Goal: Transaction & Acquisition: Subscribe to service/newsletter

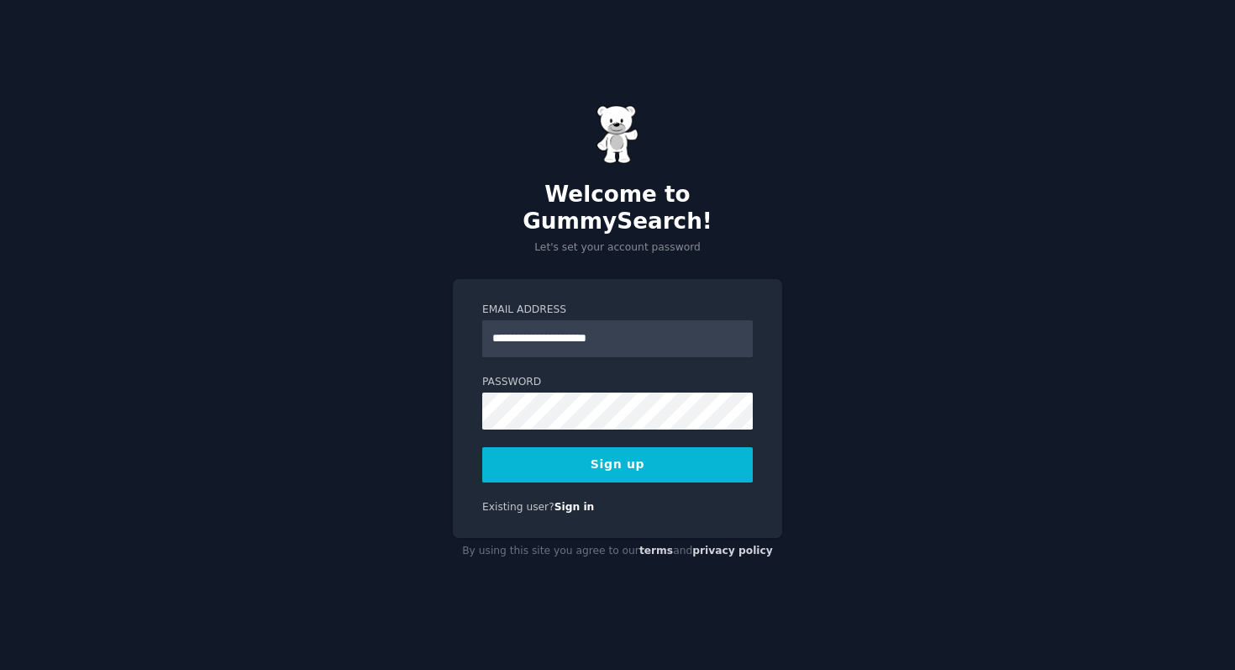
type input "**********"
click at [602, 450] on button "Sign up" at bounding box center [617, 464] width 271 height 35
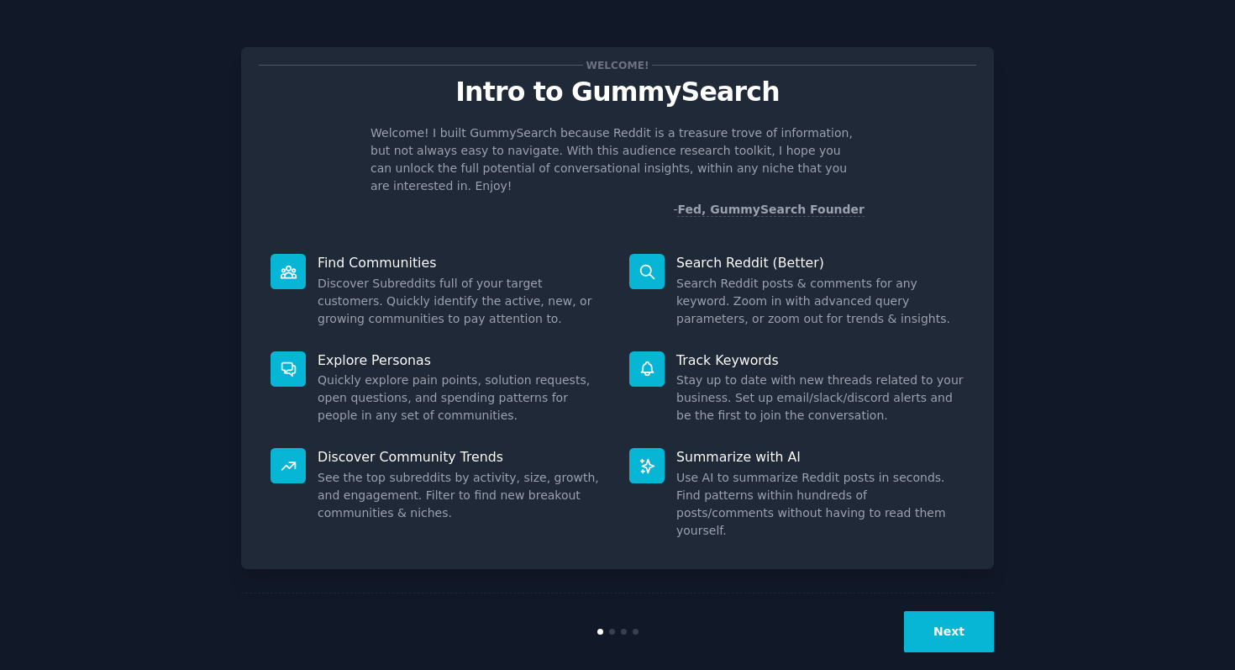
click at [982, 631] on div "Next" at bounding box center [617, 630] width 753 height 77
click at [982, 621] on button "Next" at bounding box center [949, 631] width 90 height 41
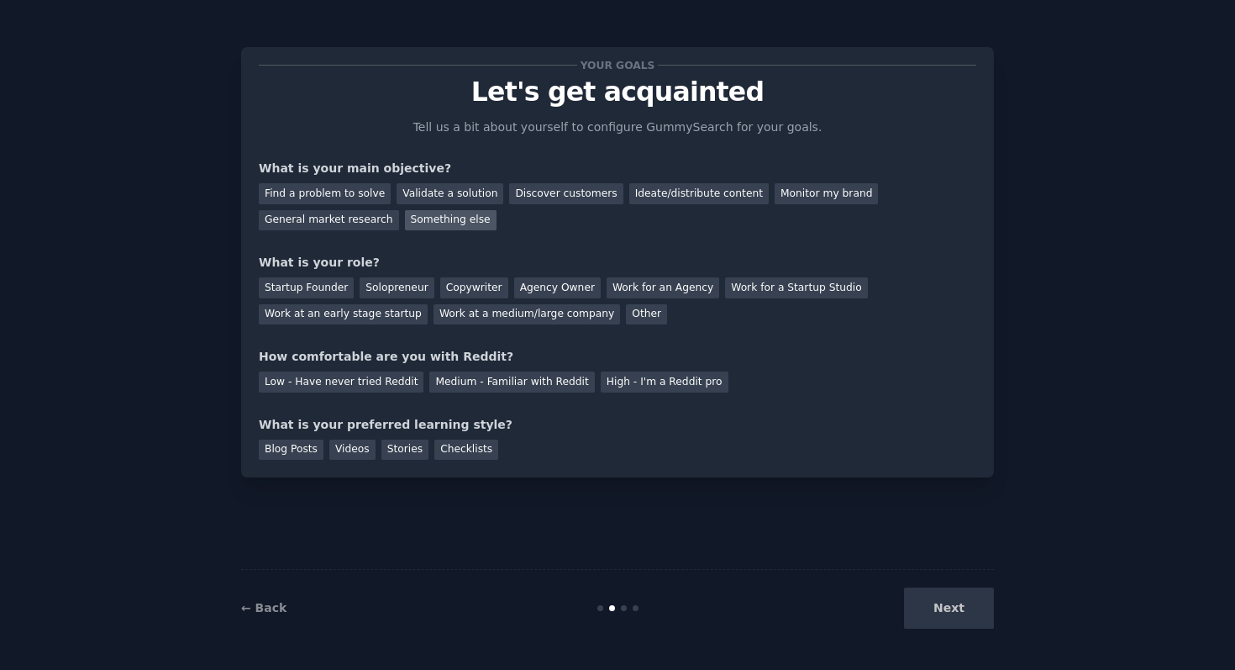
click at [453, 220] on div "Something else" at bounding box center [451, 220] width 92 height 21
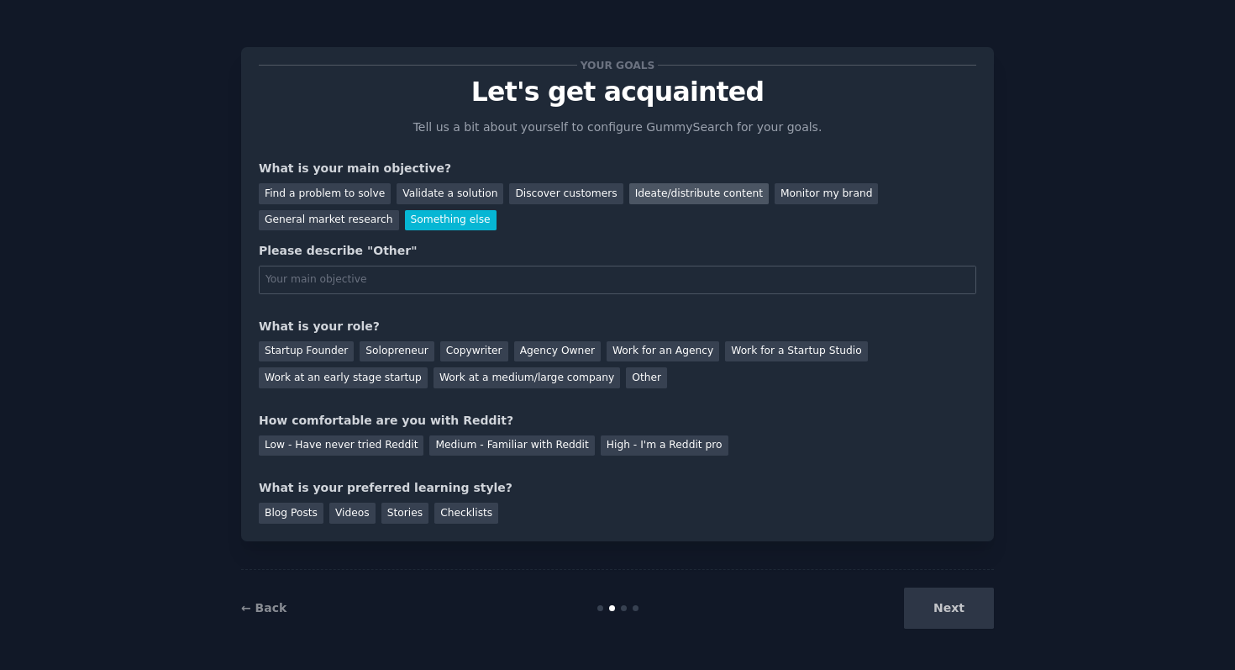
click at [712, 186] on div "Ideate/distribute content" at bounding box center [699, 193] width 140 height 21
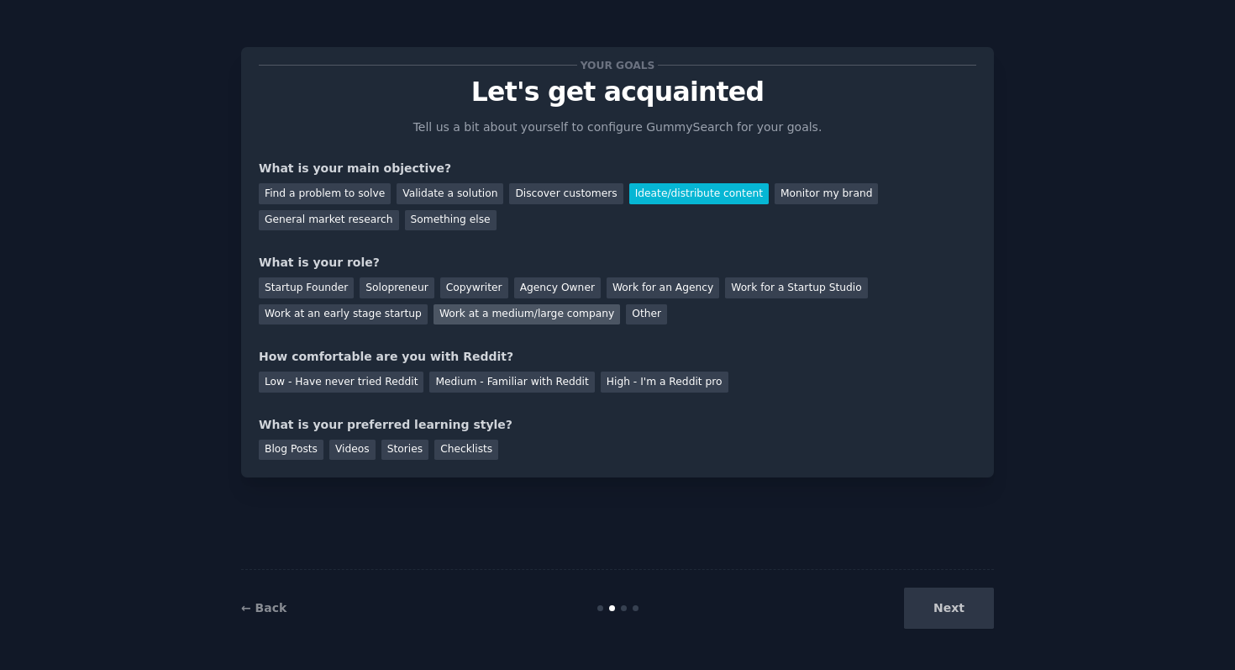
click at [518, 316] on div "Work at a medium/large company" at bounding box center [527, 314] width 187 height 21
click at [498, 389] on div "Medium - Familiar with Reddit" at bounding box center [511, 381] width 165 height 21
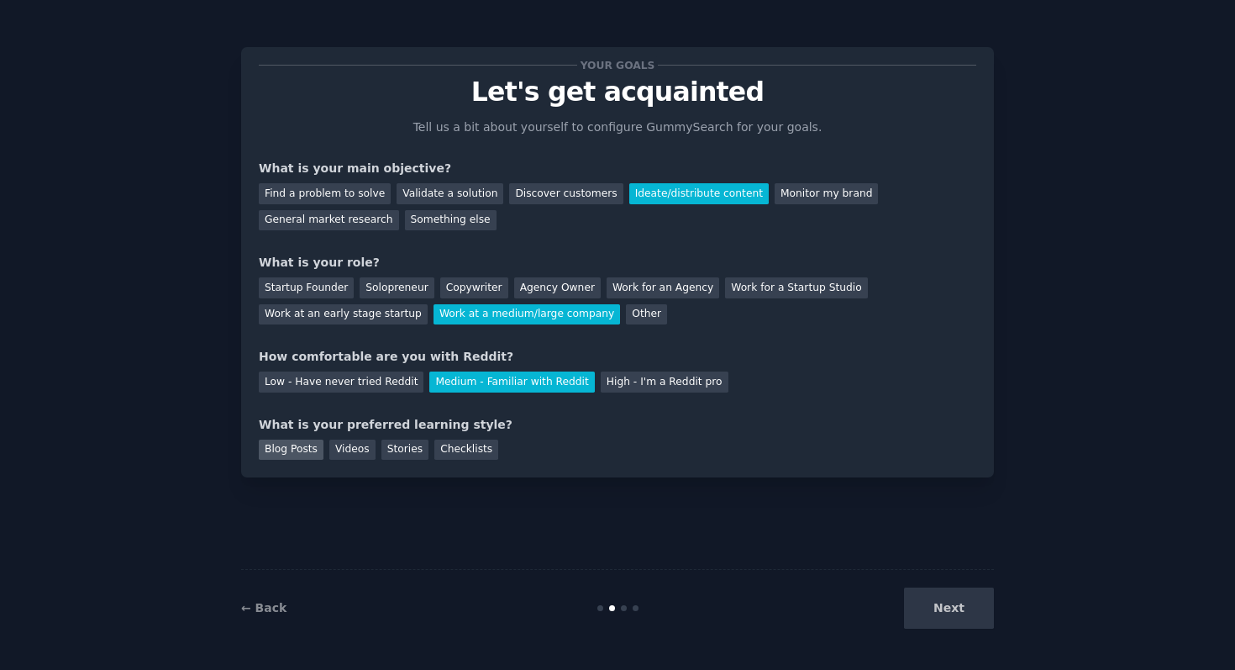
click at [286, 449] on div "Blog Posts" at bounding box center [291, 450] width 65 height 21
click at [924, 611] on button "Next" at bounding box center [949, 607] width 90 height 41
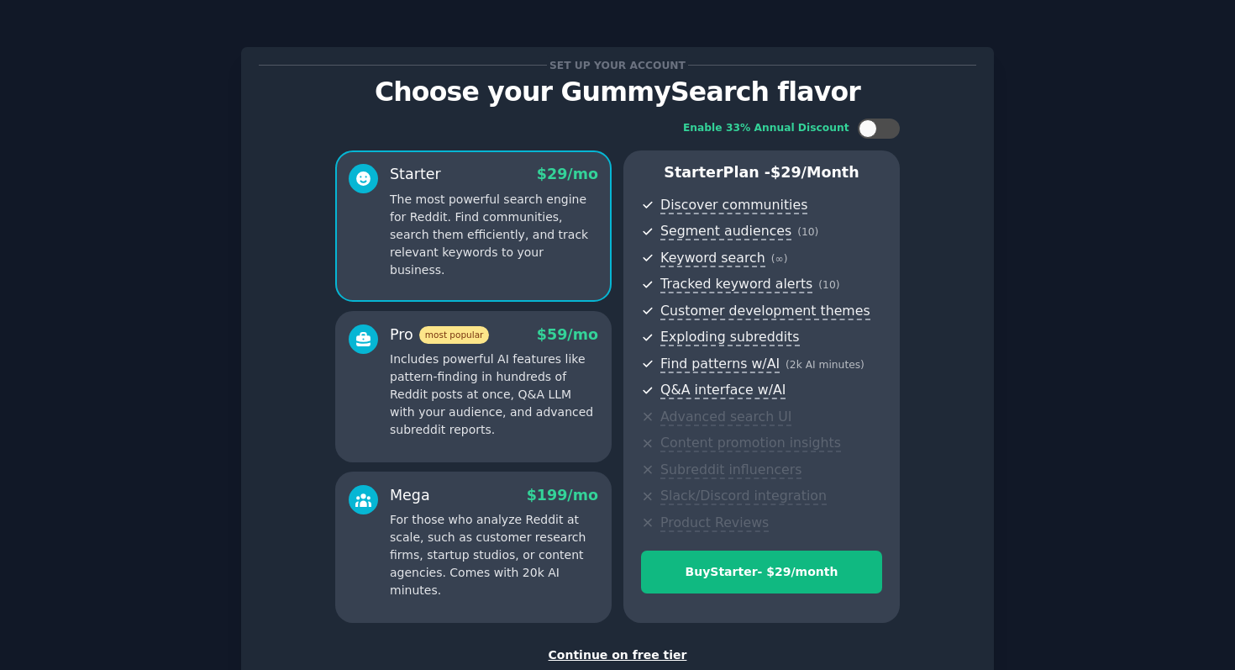
scroll to position [113, 0]
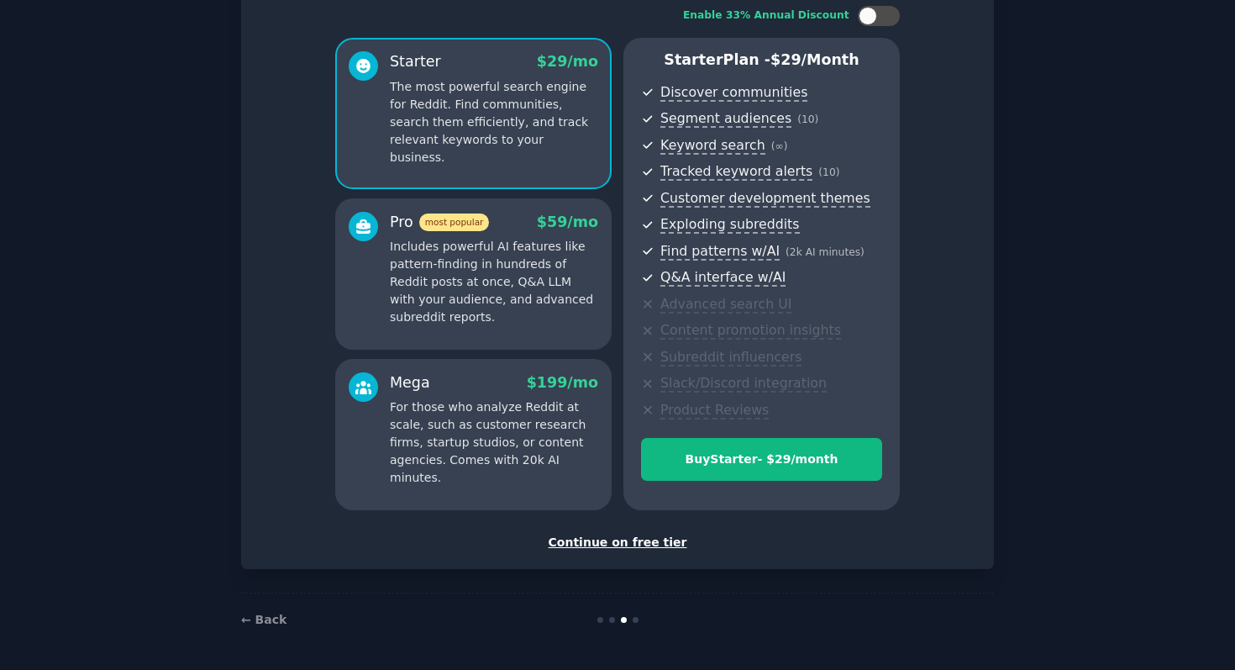
click at [627, 532] on div "Set up your account Choose your GummySearch flavor Enable 33% Annual Discount S…" at bounding box center [618, 251] width 718 height 599
click at [625, 540] on div "Continue on free tier" at bounding box center [618, 543] width 718 height 18
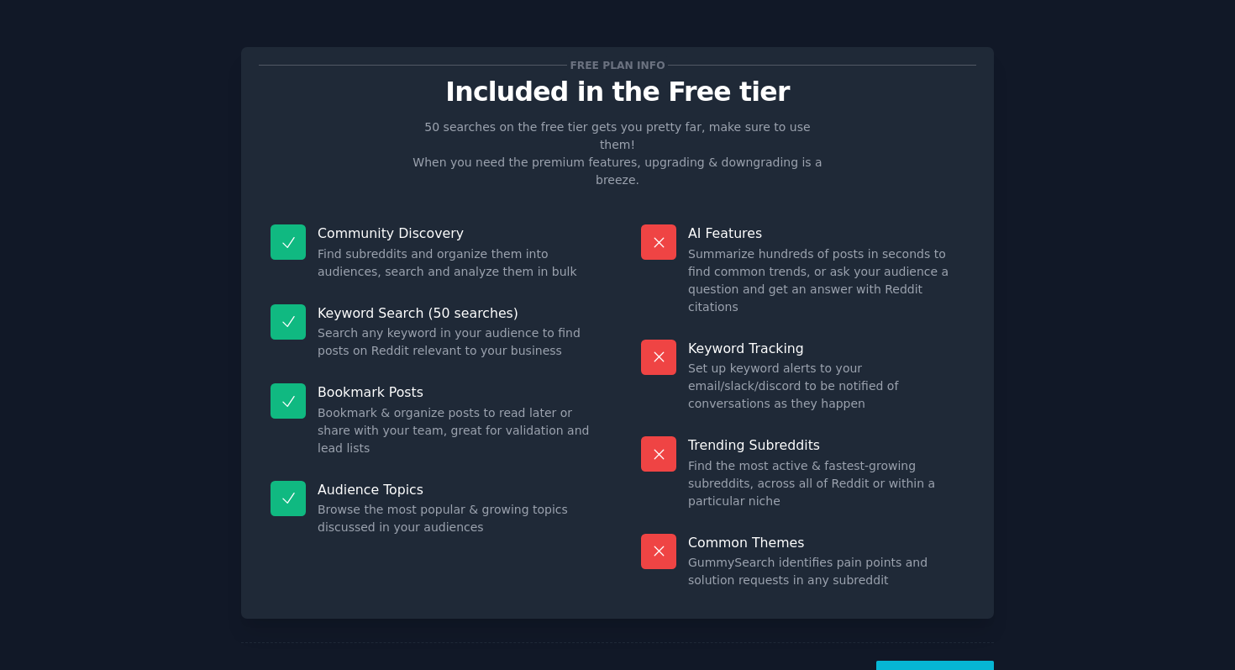
click at [936, 661] on button "Let's Go!" at bounding box center [936, 681] width 118 height 41
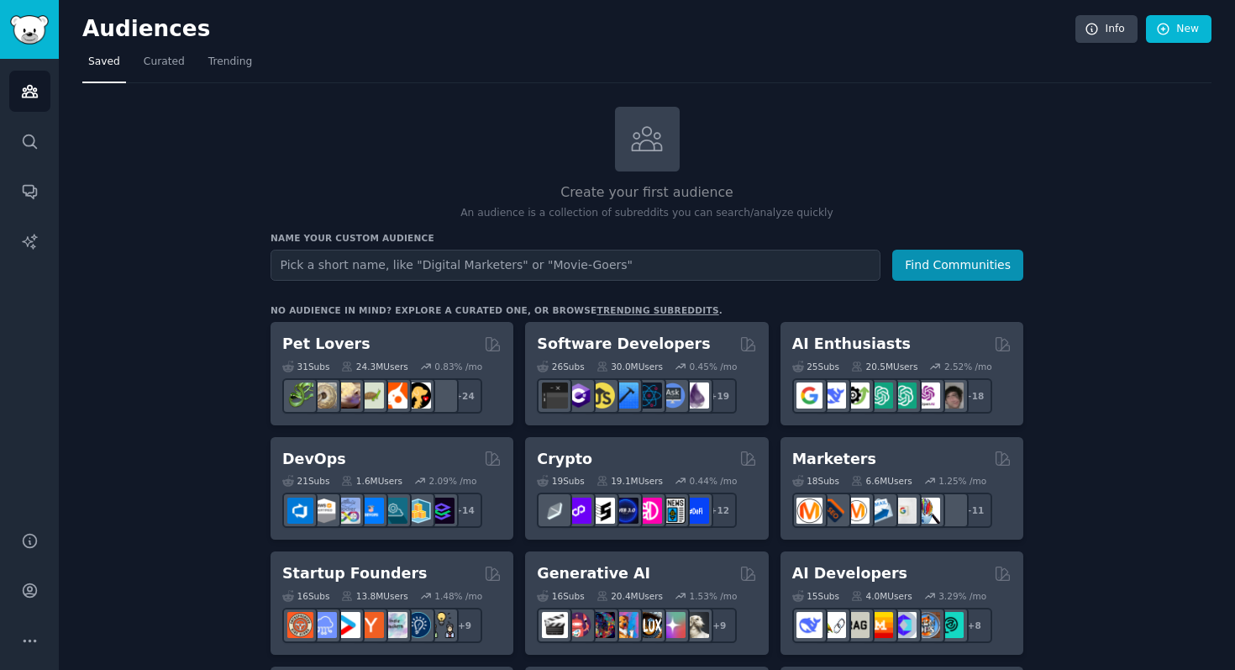
scroll to position [8, 0]
